Goal: Task Accomplishment & Management: Manage account settings

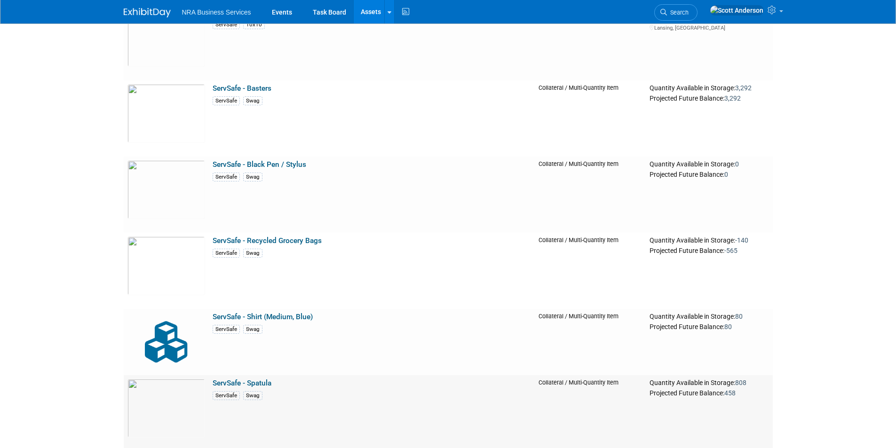
scroll to position [2069, 0]
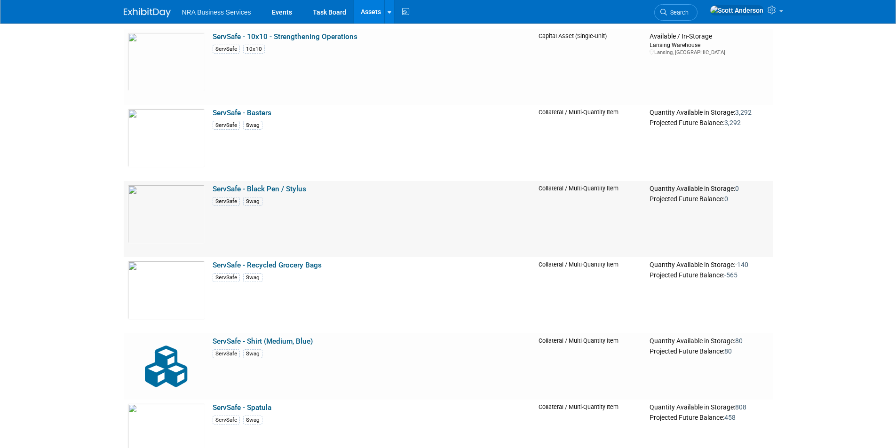
click at [251, 188] on link "ServSafe - Black Pen / Stylus" at bounding box center [260, 189] width 94 height 8
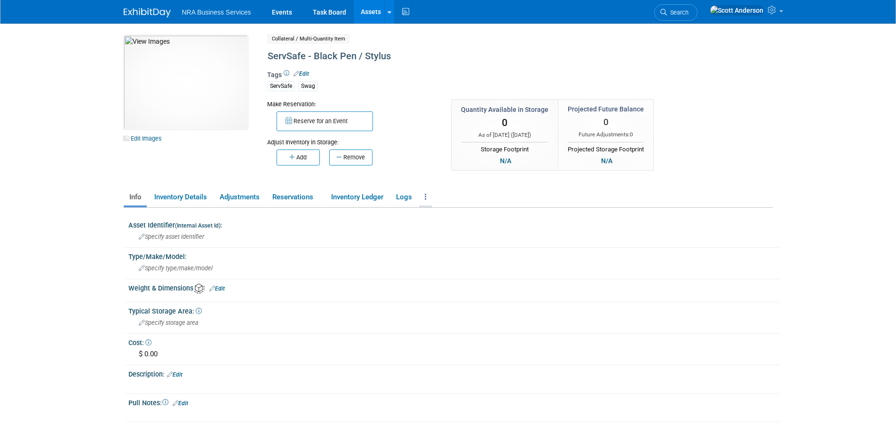
click at [425, 197] on link at bounding box center [425, 197] width 13 height 16
click at [437, 234] on link "Archive Asset" at bounding box center [460, 232] width 82 height 16
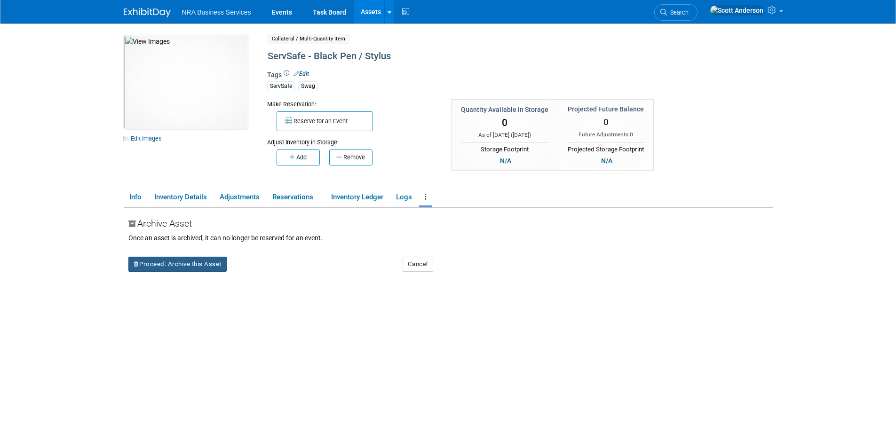
click at [197, 264] on button "Proceed: Archive this Asset" at bounding box center [177, 264] width 98 height 15
click at [260, 272] on link "Yes" at bounding box center [259, 272] width 28 height 15
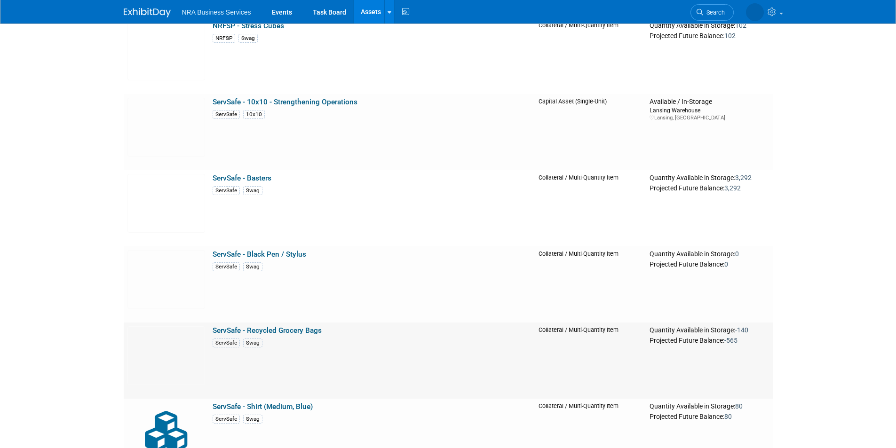
scroll to position [2069, 0]
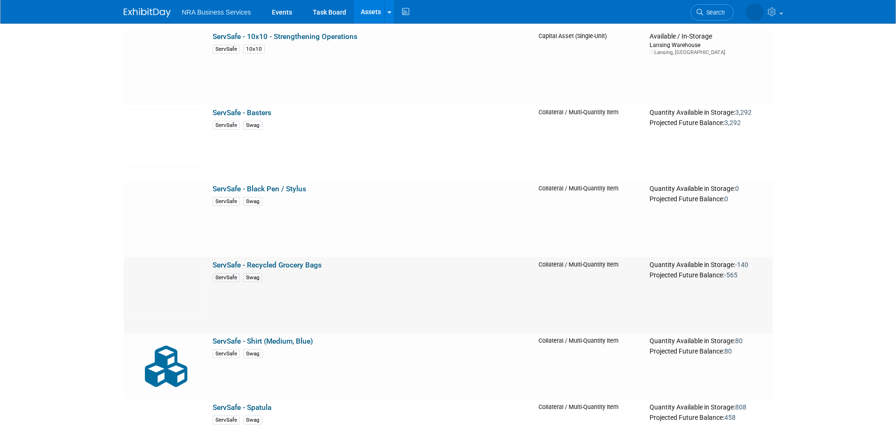
click at [300, 268] on link "ServSafe - Recycled Grocery Bags" at bounding box center [267, 265] width 109 height 8
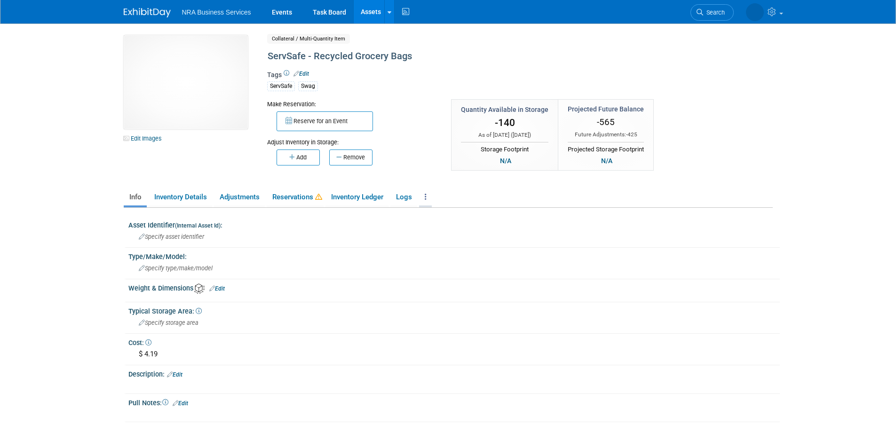
click at [428, 198] on link at bounding box center [425, 197] width 13 height 16
click at [437, 230] on link "Archive Asset" at bounding box center [460, 232] width 82 height 16
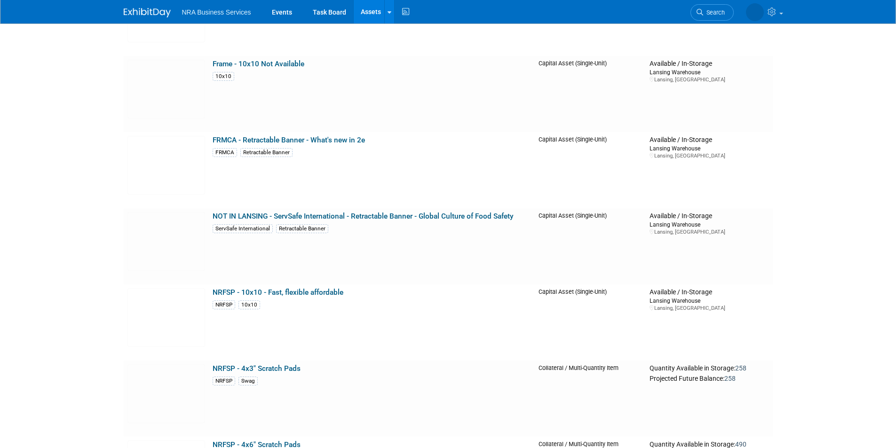
scroll to position [1128, 0]
click at [289, 139] on link "FRMCA - Retractable Banner - What's new in 2e" at bounding box center [289, 139] width 152 height 8
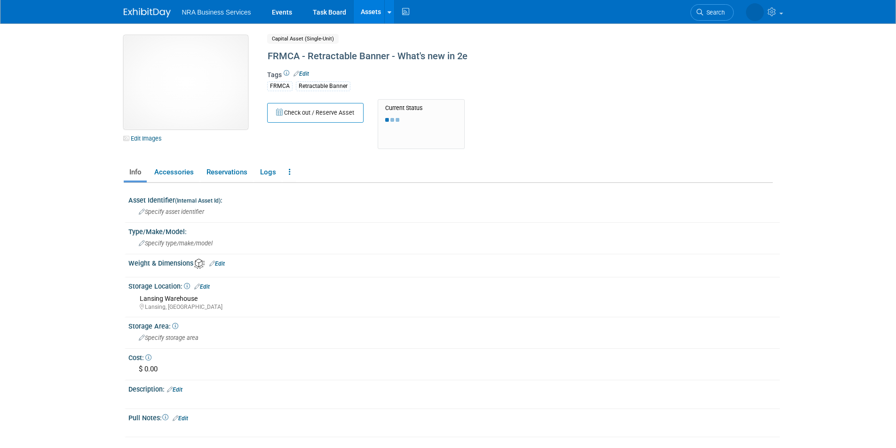
click at [190, 86] on img at bounding box center [186, 82] width 124 height 94
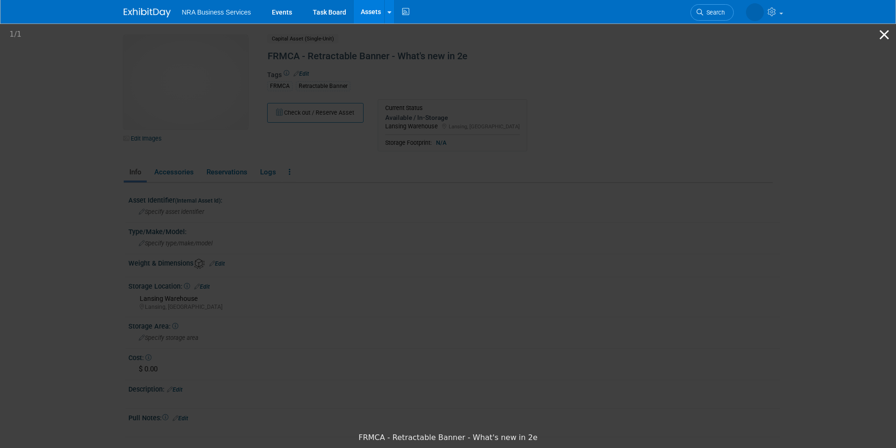
click at [880, 33] on button "Close gallery" at bounding box center [884, 35] width 24 height 22
